Goal: Task Accomplishment & Management: Use online tool/utility

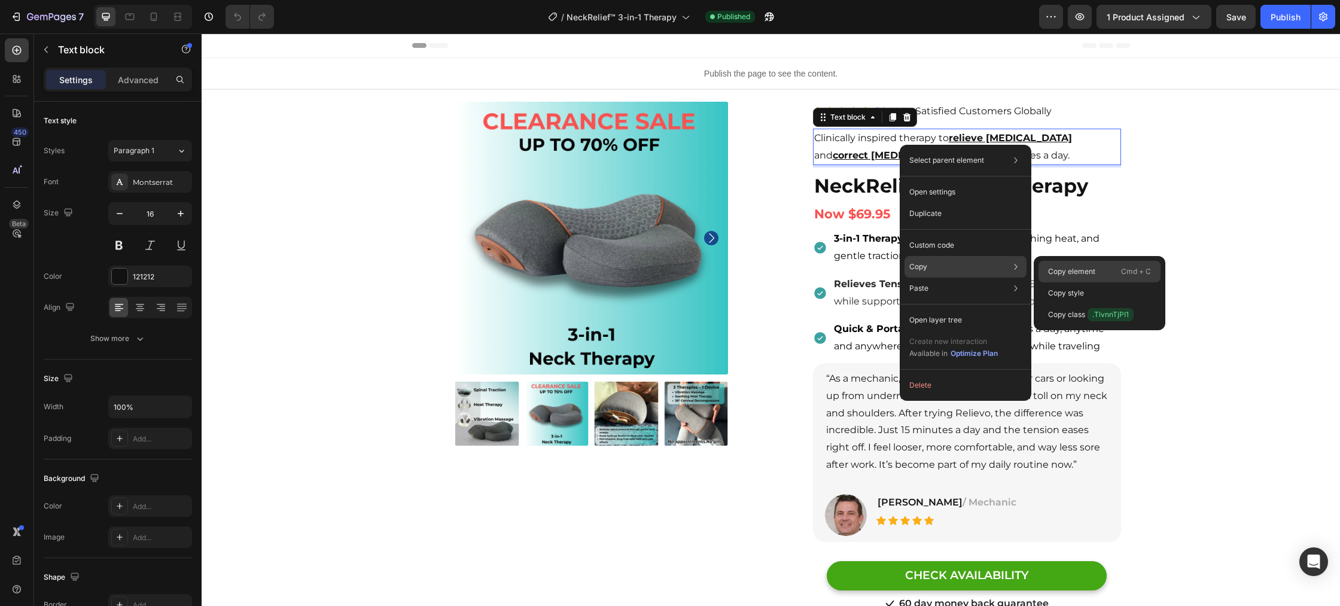
click at [1064, 269] on p "Copy element" at bounding box center [1071, 271] width 47 height 11
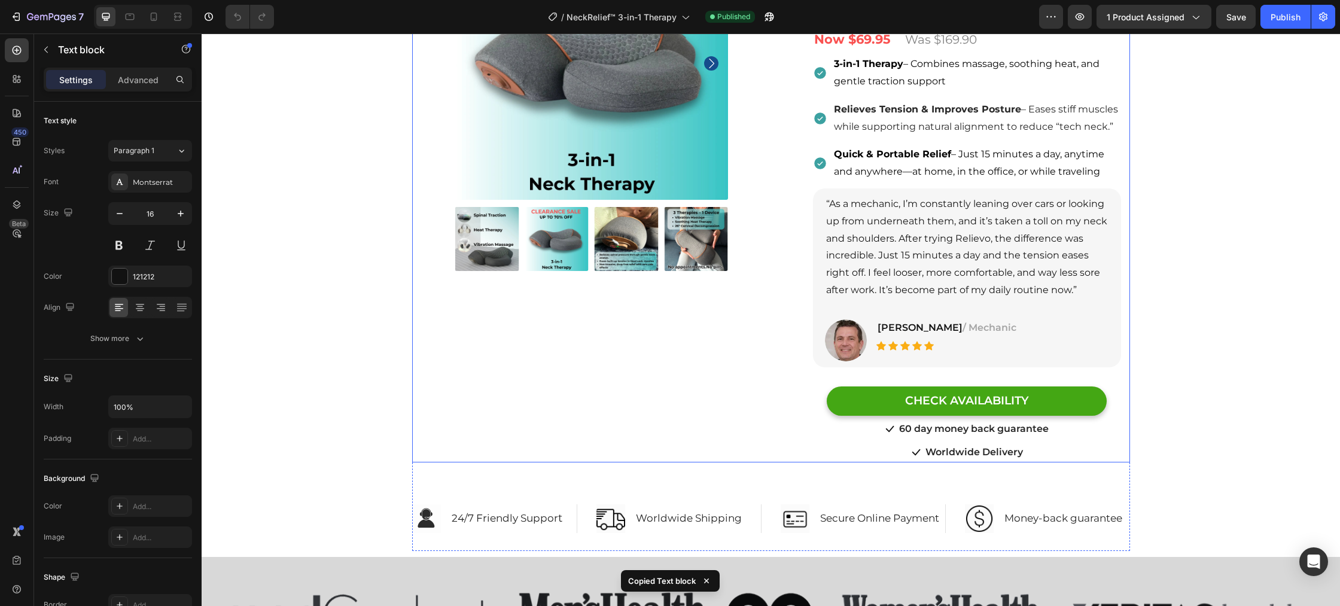
scroll to position [275, 0]
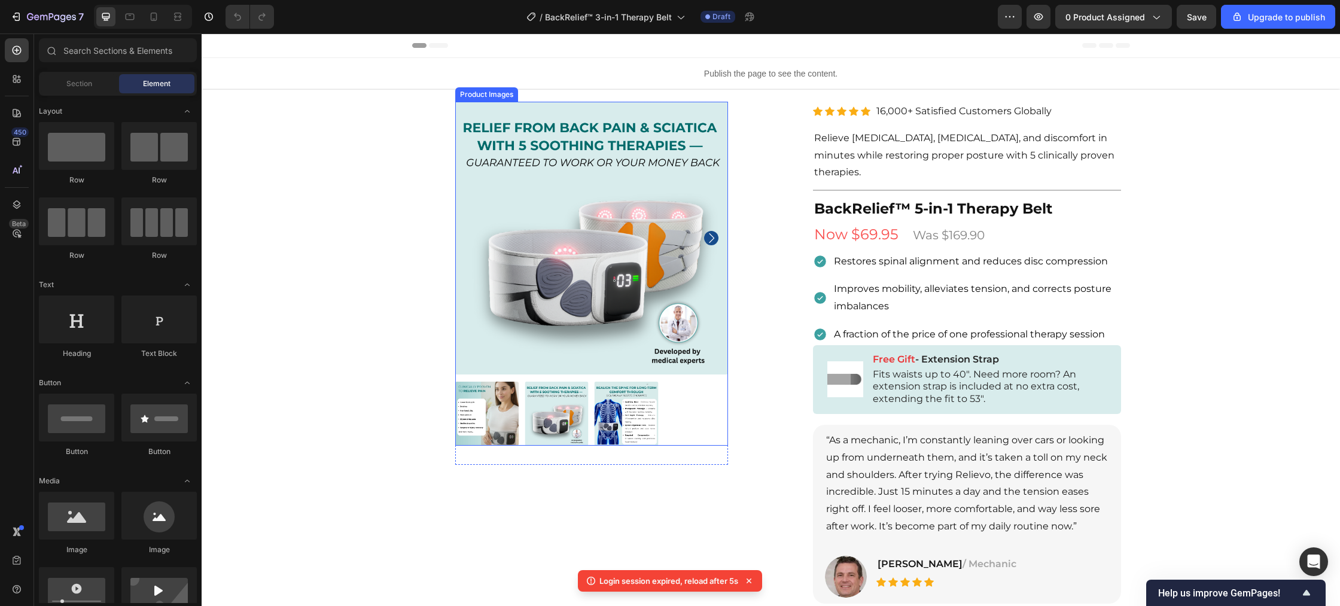
scroll to position [72, 0]
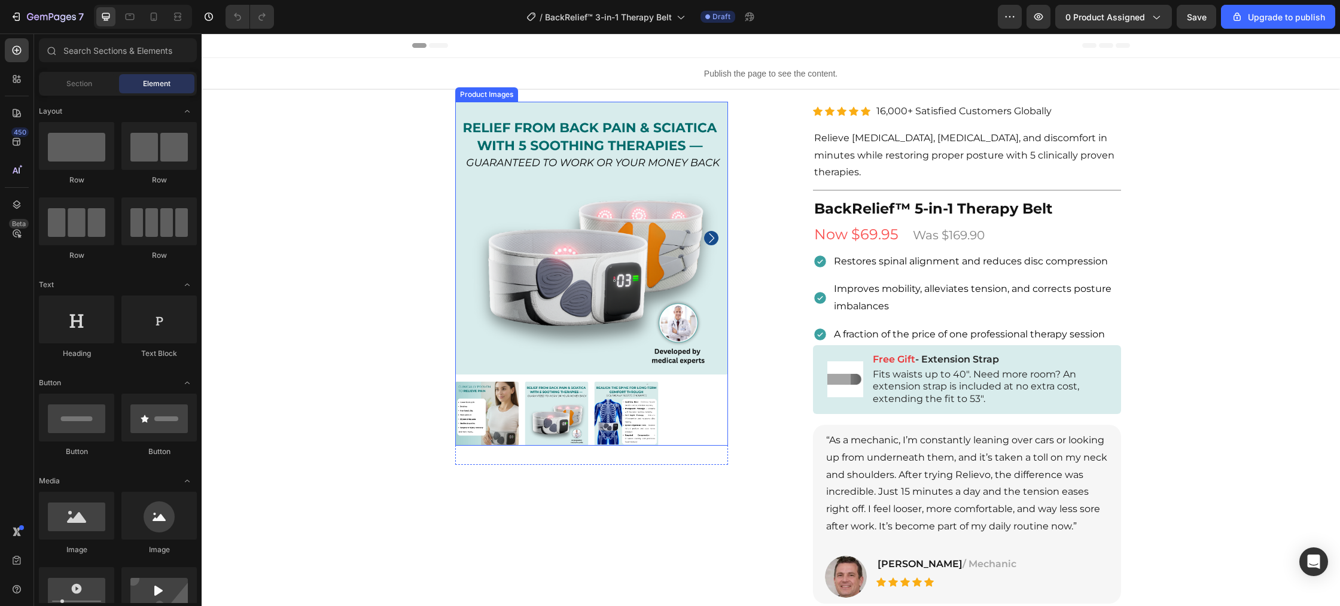
click at [510, 423] on img at bounding box center [487, 414] width 64 height 64
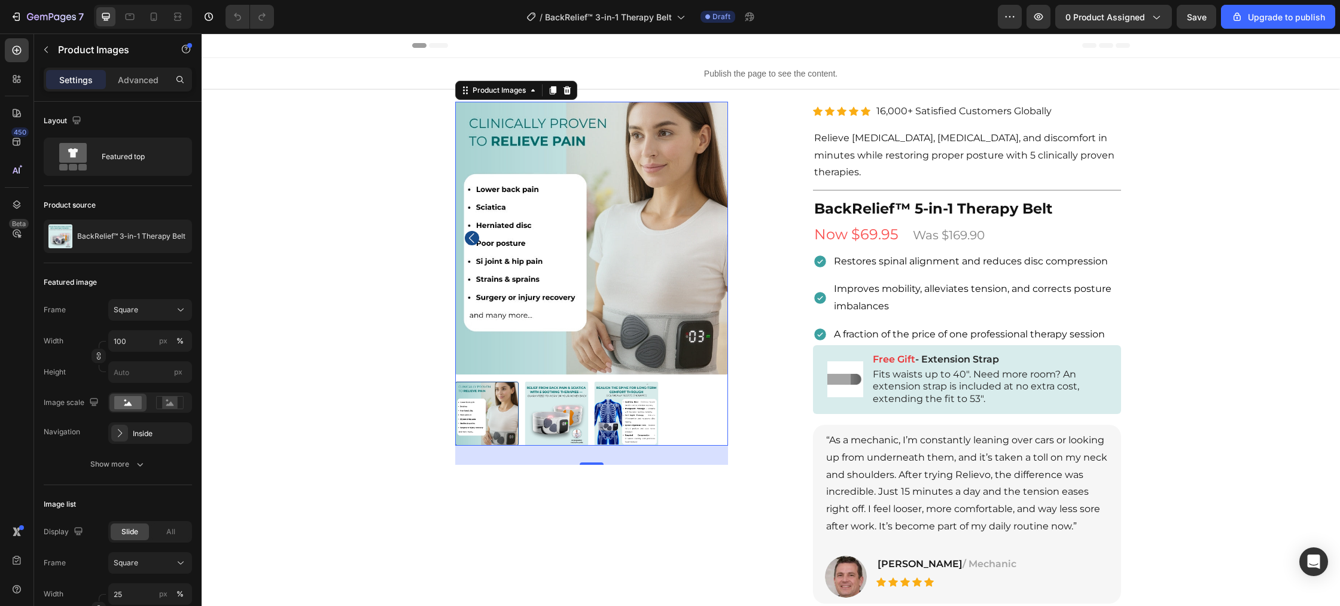
click at [604, 422] on img at bounding box center [627, 414] width 64 height 64
